Goal: Task Accomplishment & Management: Use online tool/utility

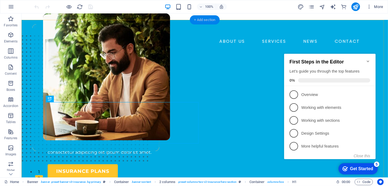
click at [203, 20] on div "+ Add section" at bounding box center [205, 19] width 30 height 9
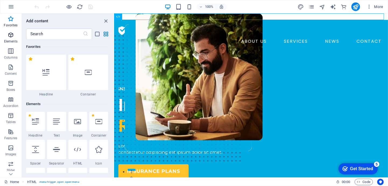
click at [10, 36] on icon "button" at bounding box center [11, 35] width 6 height 6
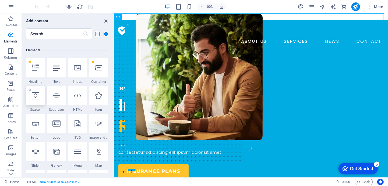
scroll to position [57, 0]
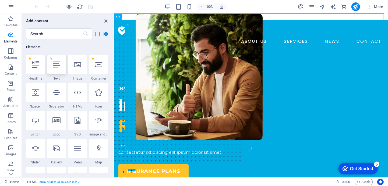
click at [53, 66] on icon at bounding box center [56, 64] width 7 height 7
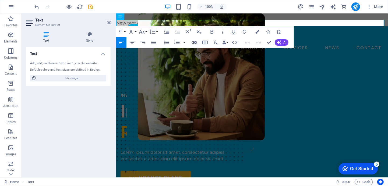
click at [70, 63] on div "Add, edit, and format text directly on the website." at bounding box center [68, 63] width 76 height 5
drag, startPoint x: 72, startPoint y: 78, endPoint x: 90, endPoint y: 93, distance: 24.0
click at [72, 78] on span "Edit design" at bounding box center [71, 78] width 66 height 6
select select "600"
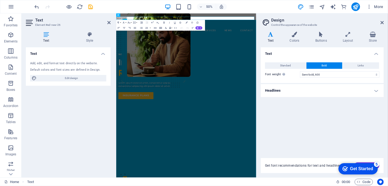
click at [273, 36] on icon at bounding box center [271, 34] width 20 height 5
click at [281, 54] on h4 "Text" at bounding box center [322, 52] width 123 height 10
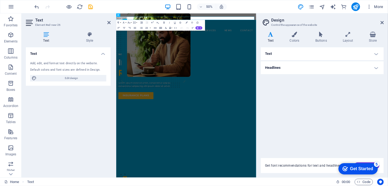
click at [281, 54] on h4 "Text" at bounding box center [322, 53] width 123 height 13
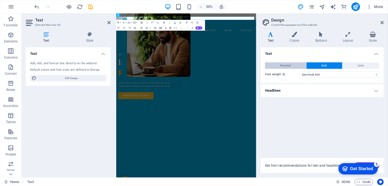
click at [288, 65] on span "Standard" at bounding box center [285, 65] width 11 height 6
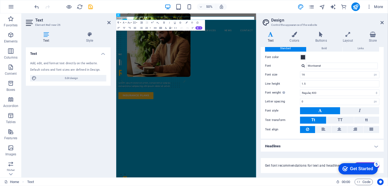
scroll to position [0, 0]
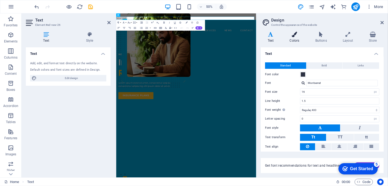
click at [298, 38] on h4 "Colors" at bounding box center [296, 37] width 26 height 11
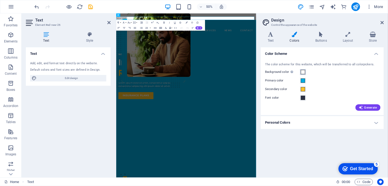
click at [304, 72] on span at bounding box center [303, 72] width 4 height 4
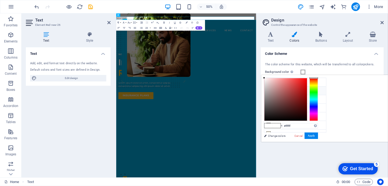
click at [270, 89] on icon at bounding box center [269, 91] width 4 height 4
type input "#00ace2"
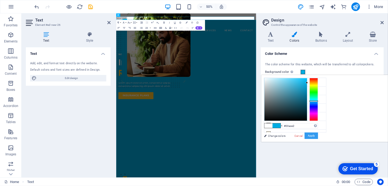
click at [318, 135] on button "Apply" at bounding box center [311, 136] width 13 height 6
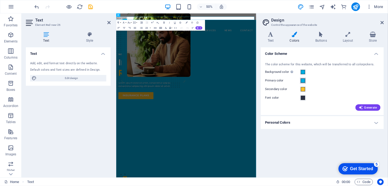
click at [302, 80] on span at bounding box center [303, 81] width 4 height 4
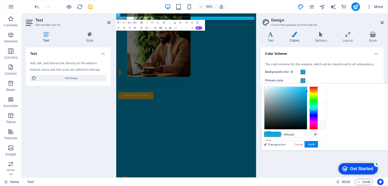
click at [268, 123] on icon at bounding box center [269, 125] width 4 height 4
type input "#f7f7f8"
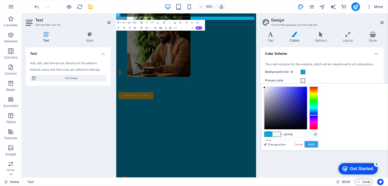
click at [318, 143] on button "Apply" at bounding box center [311, 144] width 13 height 6
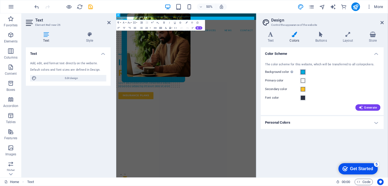
click at [303, 72] on span at bounding box center [303, 72] width 4 height 4
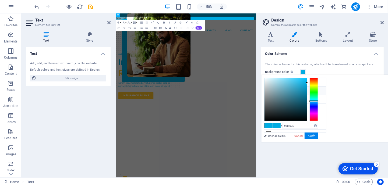
click at [270, 89] on icon at bounding box center [269, 91] width 4 height 4
type input "#f7f7f8"
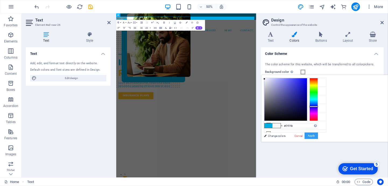
click at [318, 133] on button "Apply" at bounding box center [311, 136] width 13 height 6
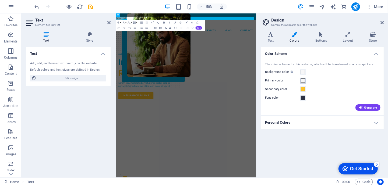
click at [302, 82] on span at bounding box center [303, 81] width 4 height 4
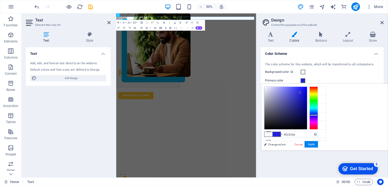
click at [307, 93] on div at bounding box center [285, 108] width 43 height 43
click at [307, 90] on div at bounding box center [285, 108] width 43 height 43
click at [307, 97] on div at bounding box center [285, 108] width 43 height 43
click at [307, 108] on div at bounding box center [285, 108] width 43 height 43
click at [307, 102] on div at bounding box center [285, 108] width 43 height 43
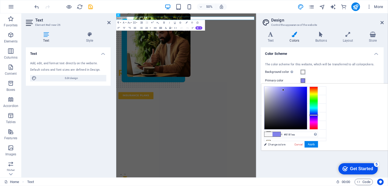
click at [307, 90] on div at bounding box center [285, 108] width 43 height 43
click at [307, 98] on div at bounding box center [285, 108] width 43 height 43
type input "#5b5bd0"
click at [307, 94] on div at bounding box center [285, 108] width 43 height 43
click at [318, 146] on button "Apply" at bounding box center [311, 144] width 13 height 6
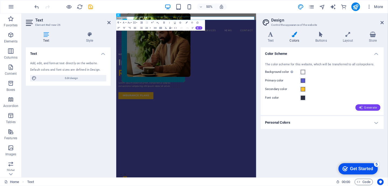
click at [364, 108] on span "Generate" at bounding box center [368, 107] width 19 height 4
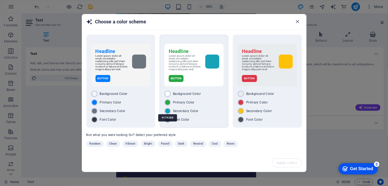
click at [167, 110] on div at bounding box center [167, 111] width 6 height 6
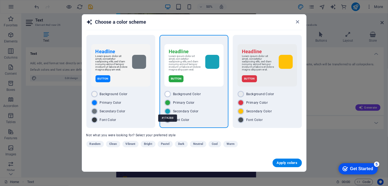
click at [167, 110] on div at bounding box center [167, 111] width 6 height 6
click at [287, 162] on span "Apply colors" at bounding box center [287, 163] width 21 height 4
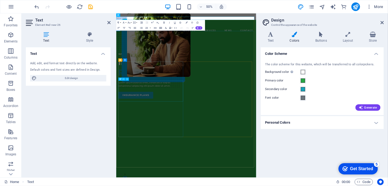
drag, startPoint x: 164, startPoint y: 172, endPoint x: 256, endPoint y: 107, distance: 112.8
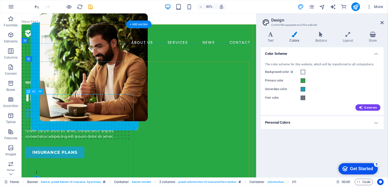
click at [93, 121] on div "Insuring More Responsibly" at bounding box center [90, 121] width 129 height 41
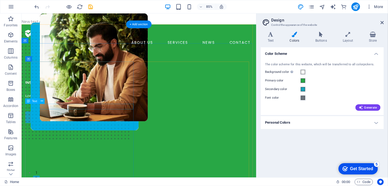
click at [70, 98] on div "INSURANCE COMPANY" at bounding box center [90, 95] width 129 height 6
click at [78, 114] on div "Lorem ipsum dolor sit amet, consectetur adipiss consectetur adipiscing elit ips…" at bounding box center [90, 107] width 129 height 13
click at [69, 123] on div "insurance plans" at bounding box center [90, 116] width 129 height 14
click at [46, 92] on div at bounding box center [90, 101] width 129 height 18
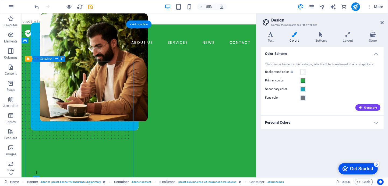
click at [44, 92] on div at bounding box center [90, 101] width 129 height 18
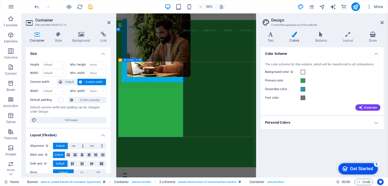
click at [178, 109] on div at bounding box center [185, 100] width 131 height 18
click at [274, 35] on icon at bounding box center [271, 34] width 20 height 5
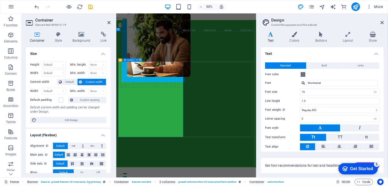
click at [184, 109] on div at bounding box center [185, 100] width 131 height 18
click at [109, 22] on icon at bounding box center [108, 22] width 3 height 4
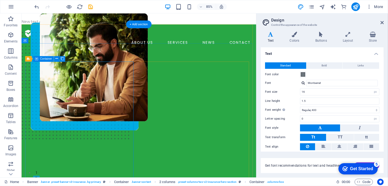
click at [64, 92] on div at bounding box center [90, 101] width 129 height 18
click at [60, 92] on div at bounding box center [90, 101] width 129 height 18
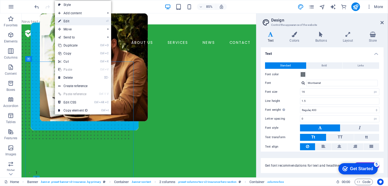
click at [72, 22] on link "⏎ Edit" at bounding box center [73, 21] width 36 height 8
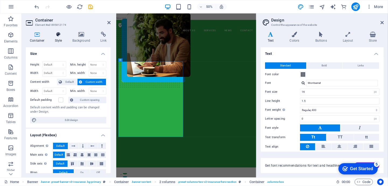
click at [57, 38] on h4 "Style" at bounding box center [59, 37] width 17 height 11
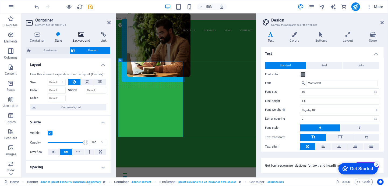
click at [79, 37] on h4 "Background" at bounding box center [82, 37] width 28 height 11
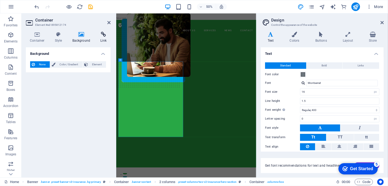
click at [99, 38] on h4 "Link" at bounding box center [103, 37] width 14 height 11
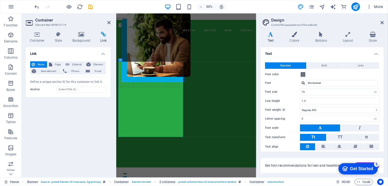
click at [111, 23] on aside "Container Element #ed-895812174 Container Style Background Link Size Height Def…" at bounding box center [69, 95] width 95 height 164
click at [109, 22] on icon at bounding box center [108, 22] width 3 height 4
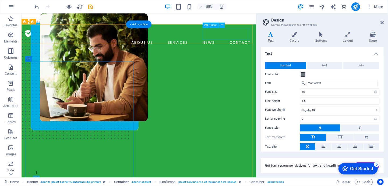
click at [268, 52] on div "BOOK A CALL" at bounding box center [163, 59] width 259 height 14
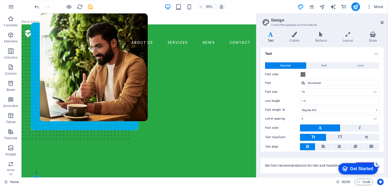
click at [283, 65] on span "Standard" at bounding box center [285, 65] width 11 height 6
drag, startPoint x: 356, startPoint y: 169, endPoint x: 409, endPoint y: 283, distance: 124.9
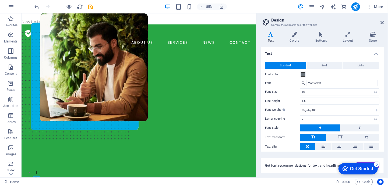
click at [357, 169] on div "Get Started" at bounding box center [361, 168] width 23 height 5
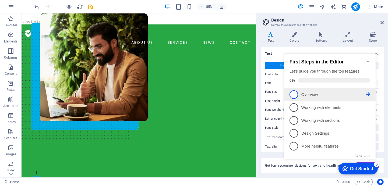
click at [292, 95] on span "1" at bounding box center [293, 94] width 9 height 9
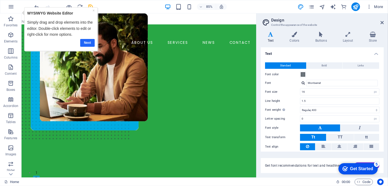
click at [85, 43] on link "Next" at bounding box center [87, 43] width 15 height 8
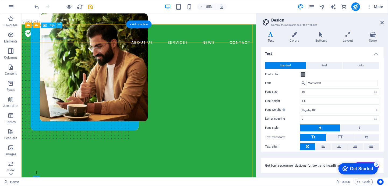
click at [67, 35] on div at bounding box center [159, 37] width 267 height 13
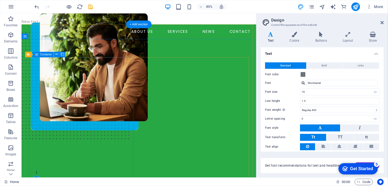
click at [86, 73] on div at bounding box center [90, 74] width 129 height 18
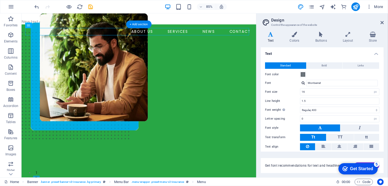
drag, startPoint x: 67, startPoint y: 38, endPoint x: 51, endPoint y: 32, distance: 17.0
click at [47, 26] on div "Menu" at bounding box center [49, 25] width 16 height 5
select select "1"
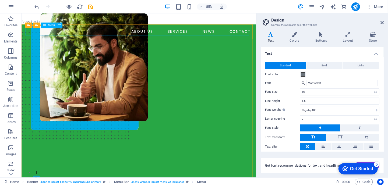
select select
select select "2"
select select
select select "3"
select select
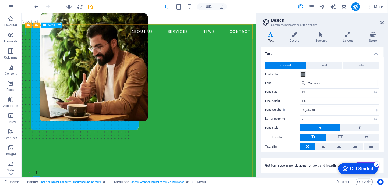
select select "4"
select select
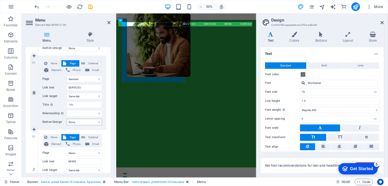
scroll to position [152, 0]
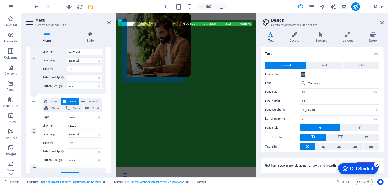
click at [90, 116] on select "Home About Services News Contact Legal Notice Privacy" at bounding box center [84, 117] width 35 height 6
select select "4"
click at [67, 114] on select "Home About Services News Contact Legal Notice Privacy" at bounding box center [84, 117] width 35 height 6
select select
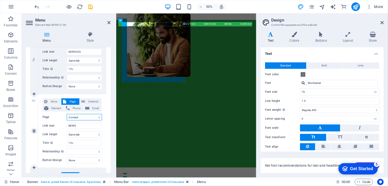
select select
drag, startPoint x: 79, startPoint y: 126, endPoint x: 66, endPoint y: 126, distance: 13.7
click at [66, 126] on div "Link text NEWS" at bounding box center [72, 126] width 59 height 6
type input "C"
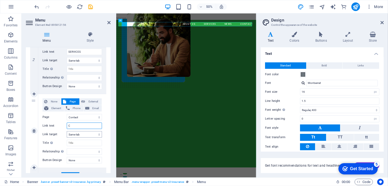
select select
type input "Con"
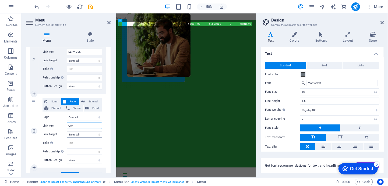
select select
type input "Contac"
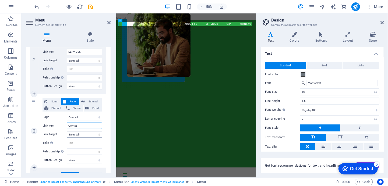
select select
type input "Contact"
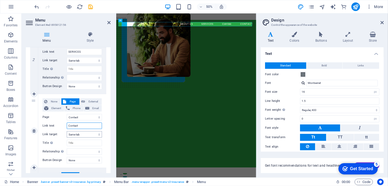
select select
type input "Contact U"
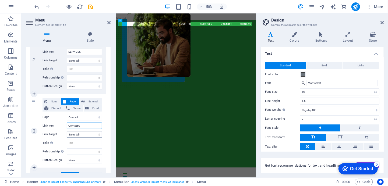
select select
type input "Contact Us"
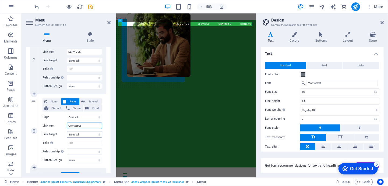
select select
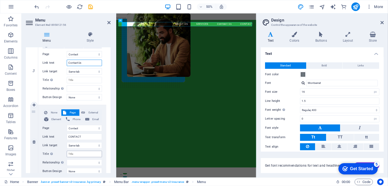
scroll to position [170, 0]
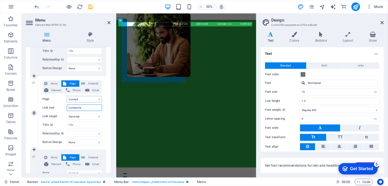
type input "Contact Us"
click at [87, 100] on select "Home About Services News Contact Legal Notice Privacy" at bounding box center [84, 99] width 35 height 6
select select "6"
click at [67, 96] on select "Home About Services News Contact Legal Notice Privacy" at bounding box center [84, 99] width 35 height 6
select select
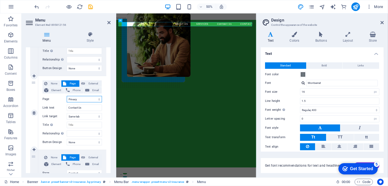
select select
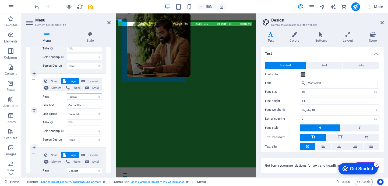
scroll to position [190, 0]
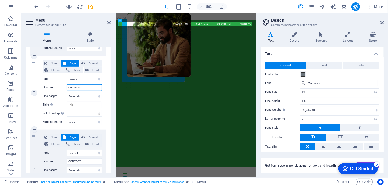
drag, startPoint x: 86, startPoint y: 87, endPoint x: 62, endPoint y: 88, distance: 24.2
click at [62, 88] on div "Link text Contact Us" at bounding box center [72, 87] width 59 height 6
type input "P"
select select
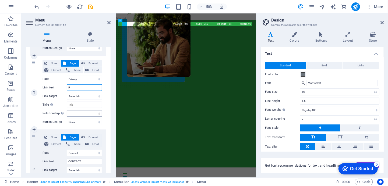
type input "Pr"
select select
type input "Privacy Policy"
select select
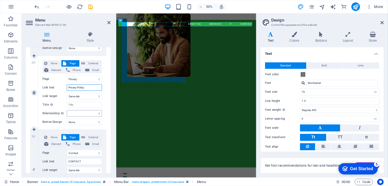
select select
type input "Privacy"
select select
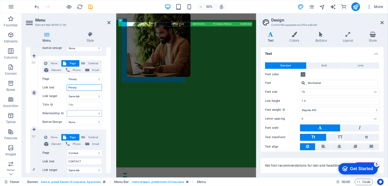
select select
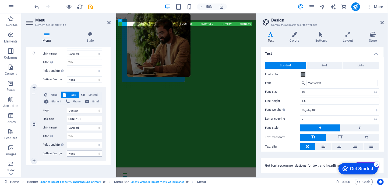
scroll to position [235, 0]
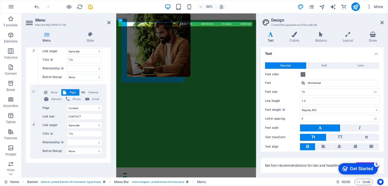
type input "Privacy"
click at [61, 33] on icon at bounding box center [47, 34] width 42 height 5
click at [108, 21] on icon at bounding box center [108, 22] width 3 height 4
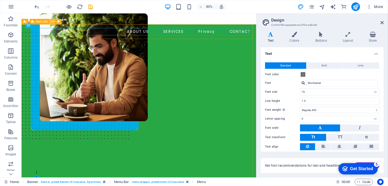
click at [54, 22] on button at bounding box center [52, 21] width 5 height 5
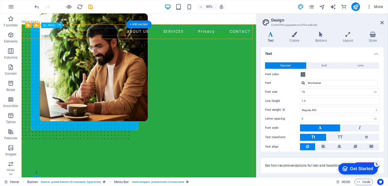
click at [158, 36] on nav "ABOUT US SERVICES Privacy CONTACT" at bounding box center [159, 35] width 267 height 9
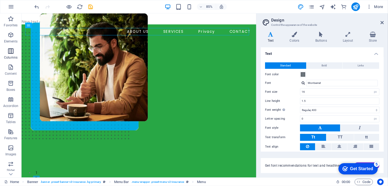
click at [11, 52] on icon "button" at bounding box center [11, 51] width 6 height 6
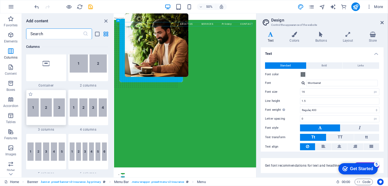
scroll to position [293, 0]
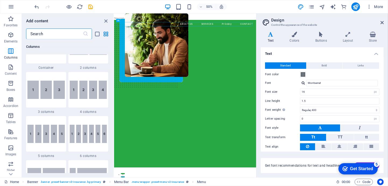
click at [43, 130] on img at bounding box center [45, 134] width 37 height 18
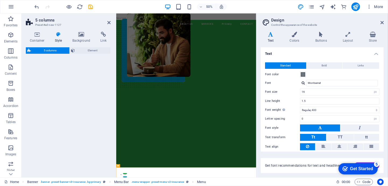
select select "rem"
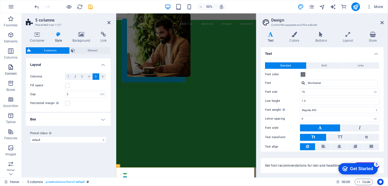
click at [10, 72] on p "Content" at bounding box center [11, 74] width 12 height 4
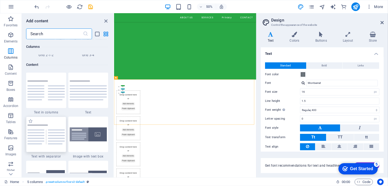
scroll to position [914, 0]
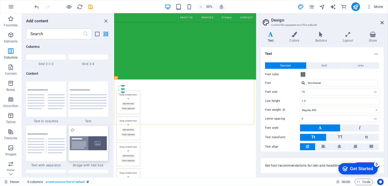
click at [86, 147] on img at bounding box center [88, 143] width 37 height 14
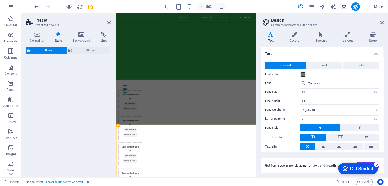
select select "rem"
select select "px"
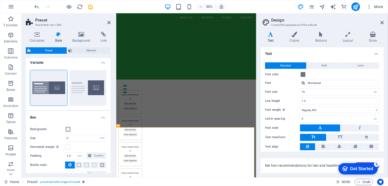
scroll to position [0, 0]
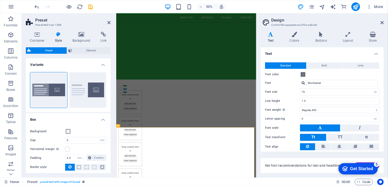
click at [41, 50] on span "Preset" at bounding box center [49, 50] width 33 height 6
click at [109, 23] on icon at bounding box center [108, 22] width 3 height 4
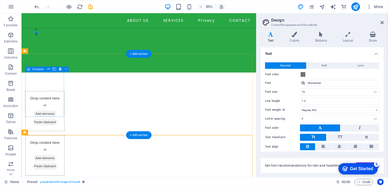
click at [45, 105] on div "Drop content here or Add elements Paste clipboard" at bounding box center [49, 129] width 47 height 48
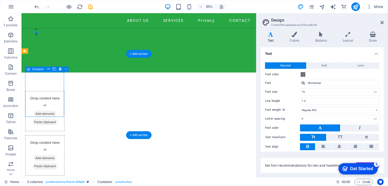
click at [49, 128] on span "Add elements" at bounding box center [49, 132] width 27 height 8
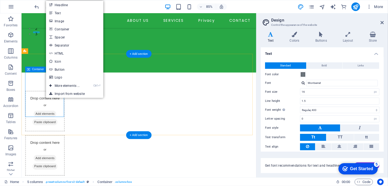
click at [46, 138] on span "Paste clipboard" at bounding box center [49, 142] width 30 height 8
